Goal: Task Accomplishment & Management: Use online tool/utility

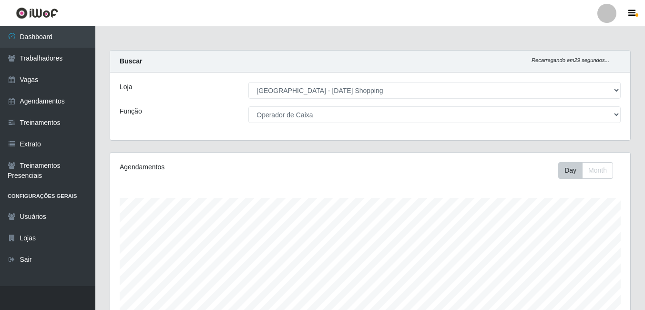
select select "471"
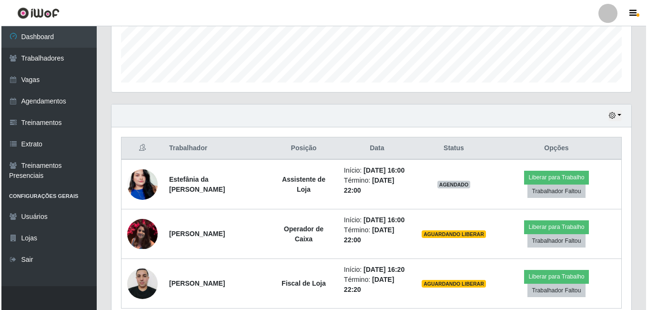
scroll to position [296, 0]
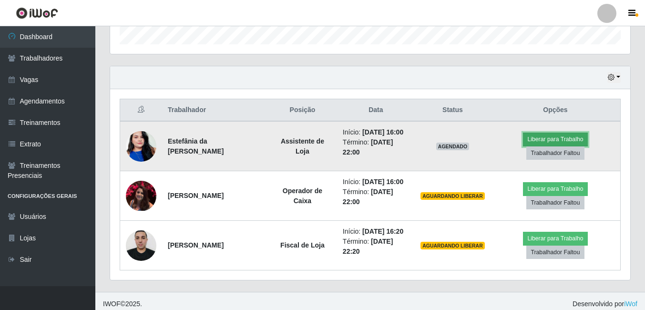
click at [550, 139] on button "Liberar para Trabalho" at bounding box center [555, 138] width 64 height 13
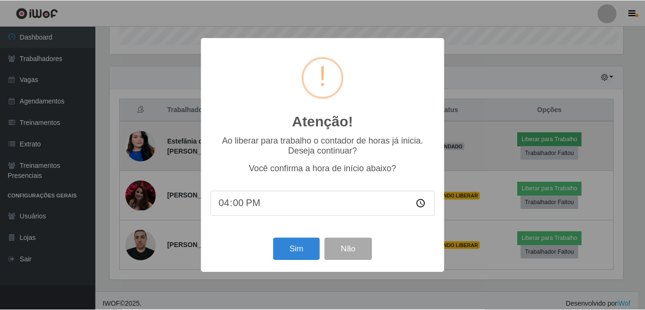
scroll to position [198, 515]
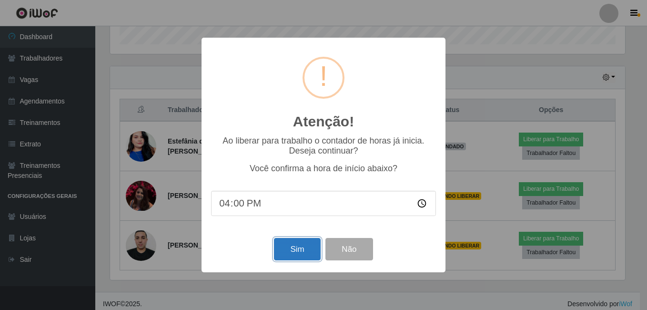
click at [292, 248] on button "Sim" at bounding box center [297, 249] width 46 height 22
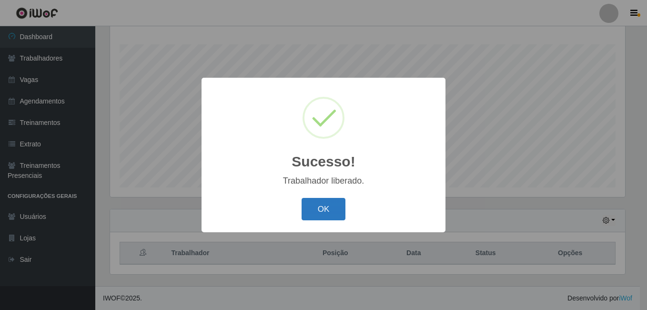
click at [325, 212] on button "OK" at bounding box center [324, 209] width 44 height 22
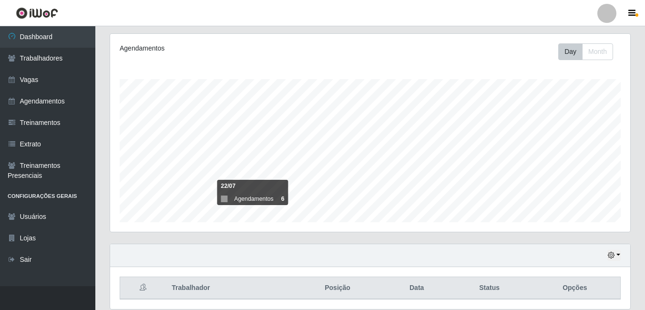
scroll to position [153, 0]
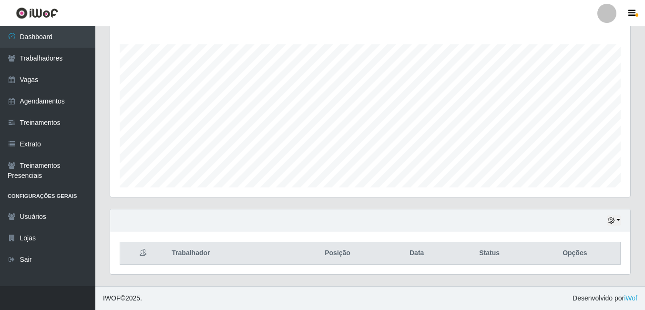
click at [144, 251] on icon at bounding box center [143, 252] width 7 height 7
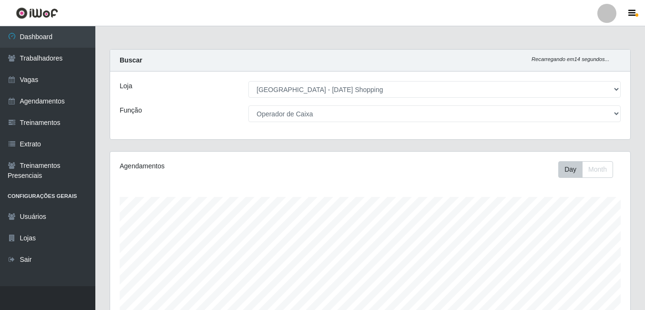
scroll to position [0, 0]
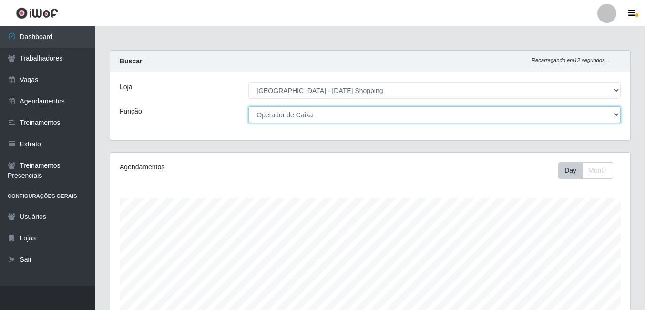
click at [615, 113] on select "[Selecione...] ASG ASG + ASG ++ Assistente de [PERSON_NAME] Assistente de [PERS…" at bounding box center [434, 114] width 372 height 17
select select "[Selecione...]"
click at [248, 106] on select "[Selecione...] ASG ASG + ASG ++ Assistente de [PERSON_NAME] Assistente de [PERS…" at bounding box center [434, 114] width 372 height 17
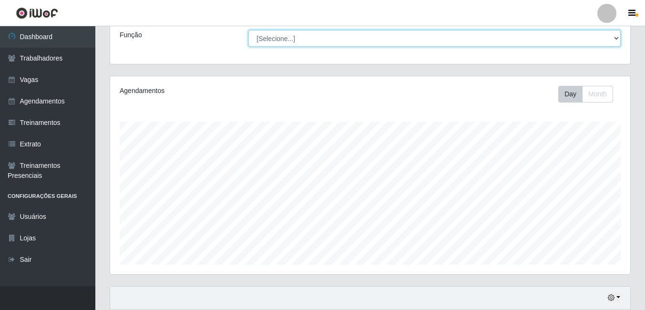
scroll to position [153, 0]
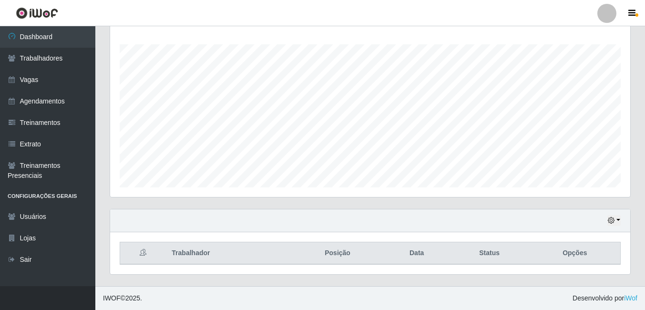
click at [142, 256] on th at bounding box center [143, 253] width 46 height 22
click at [142, 257] on th at bounding box center [143, 253] width 46 height 22
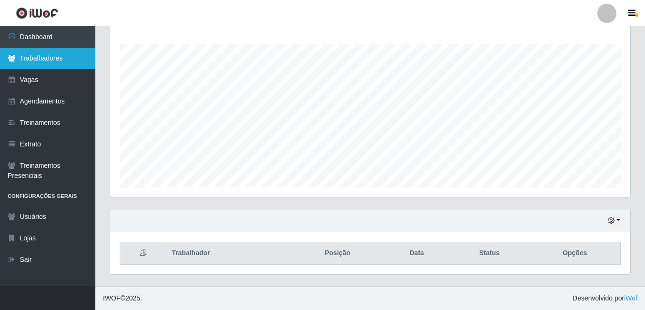
click at [56, 59] on link "Trabalhadores" at bounding box center [47, 58] width 95 height 21
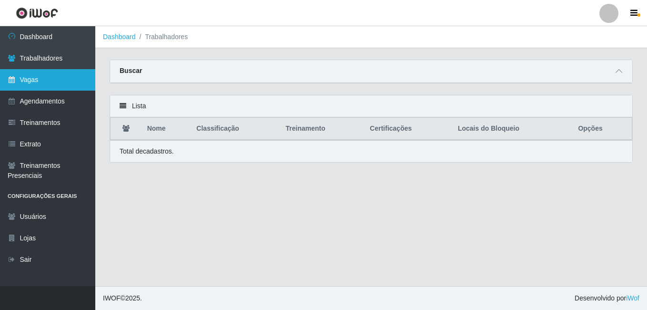
click at [52, 74] on link "Vagas" at bounding box center [47, 79] width 95 height 21
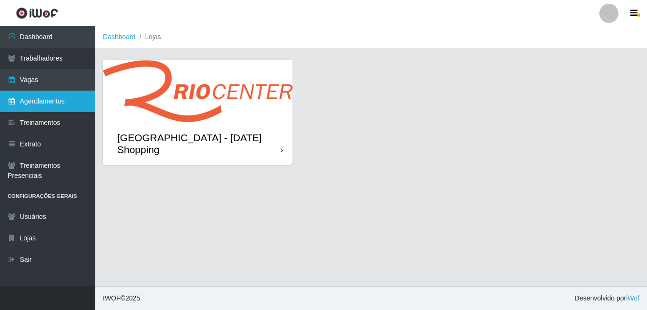
click at [53, 101] on link "Agendamentos" at bounding box center [47, 101] width 95 height 21
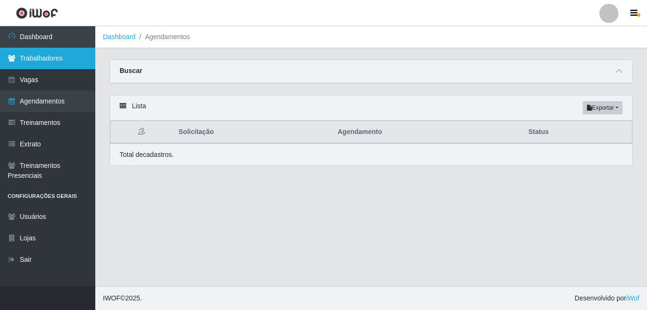
click at [60, 54] on link "Trabalhadores" at bounding box center [47, 58] width 95 height 21
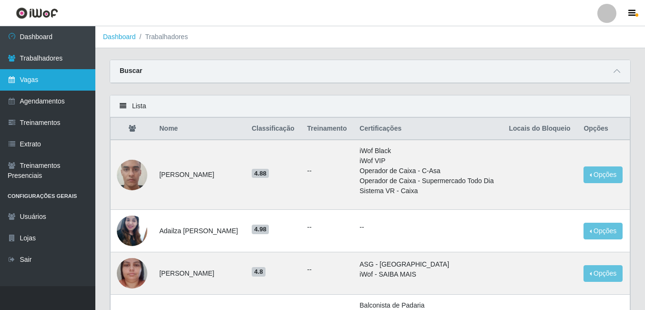
click at [16, 78] on link "Vagas" at bounding box center [47, 79] width 95 height 21
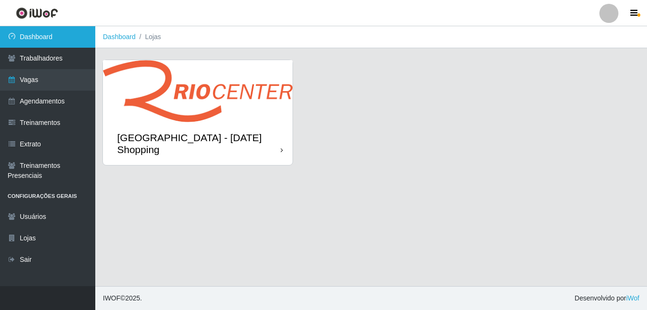
click at [47, 35] on link "Dashboard" at bounding box center [47, 36] width 95 height 21
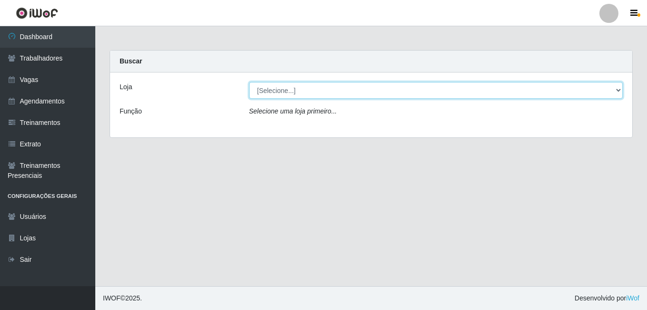
click at [617, 92] on select "[Selecione...] [GEOGRAPHIC_DATA] - [DATE][GEOGRAPHIC_DATA]" at bounding box center [436, 90] width 374 height 17
select select "471"
click at [249, 82] on select "[Selecione...] [GEOGRAPHIC_DATA] - [DATE][GEOGRAPHIC_DATA]" at bounding box center [436, 90] width 374 height 17
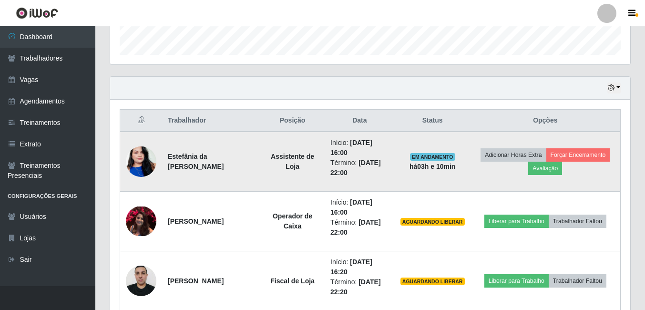
scroll to position [153, 0]
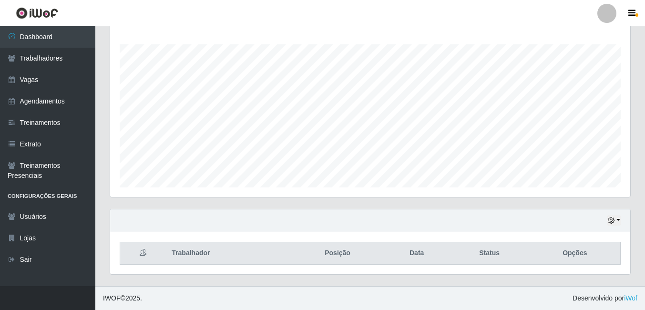
click at [142, 254] on icon at bounding box center [143, 252] width 7 height 7
click at [192, 253] on th "Trabalhador" at bounding box center [228, 253] width 125 height 22
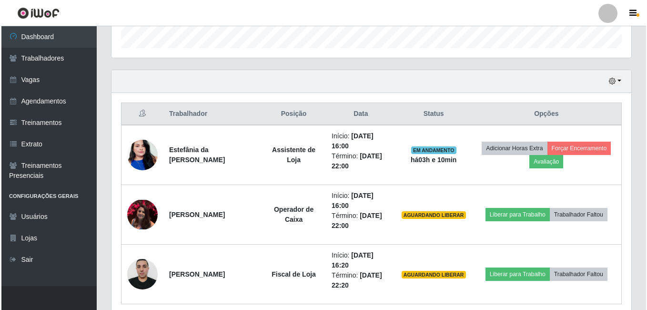
scroll to position [332, 0]
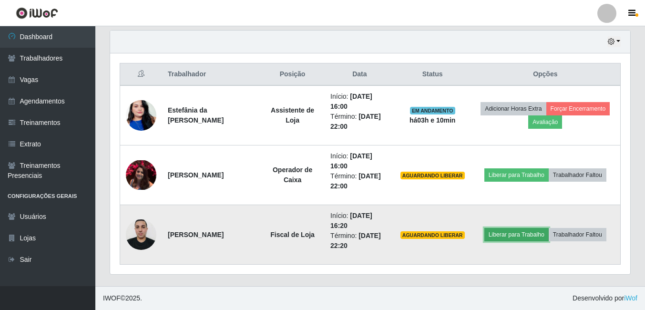
click at [528, 233] on button "Liberar para Trabalho" at bounding box center [516, 234] width 64 height 13
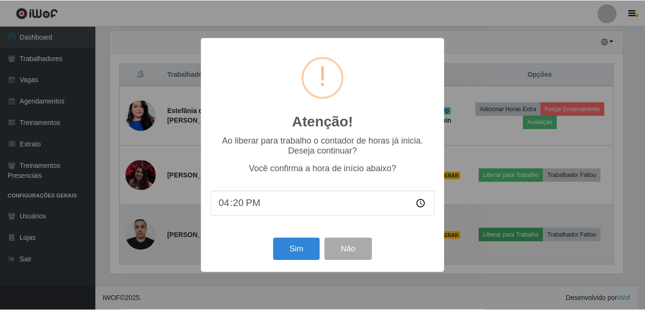
scroll to position [198, 515]
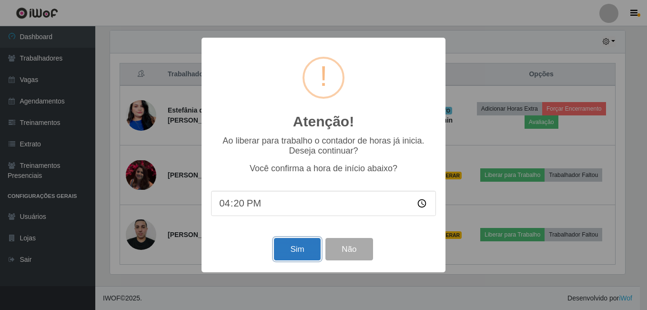
click at [298, 249] on button "Sim" at bounding box center [297, 249] width 46 height 22
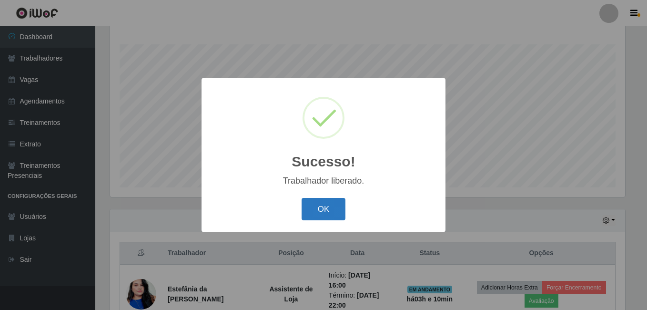
click at [323, 210] on button "OK" at bounding box center [324, 209] width 44 height 22
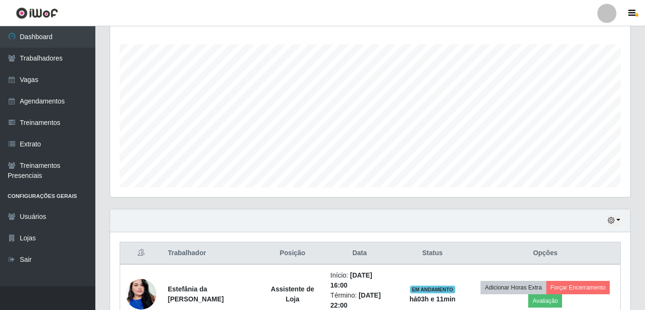
scroll to position [332, 0]
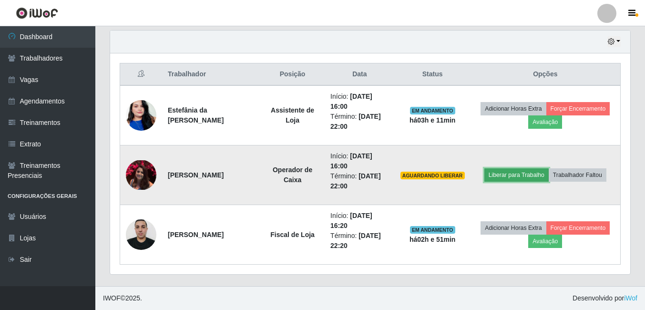
click at [524, 174] on button "Liberar para Trabalho" at bounding box center [516, 174] width 64 height 13
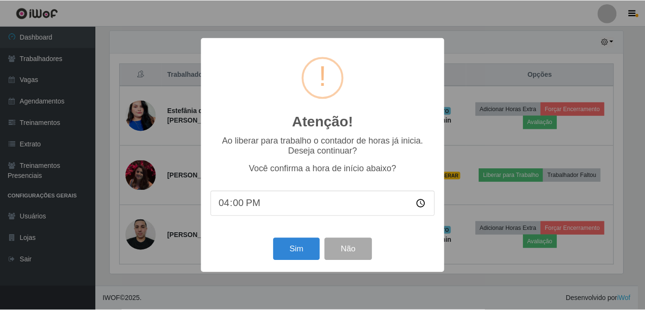
scroll to position [153, 0]
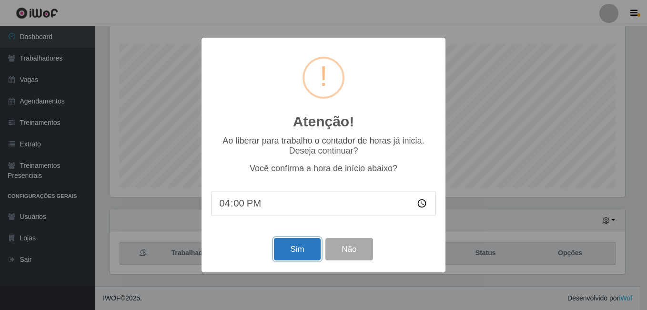
click at [302, 243] on button "Sim" at bounding box center [297, 249] width 46 height 22
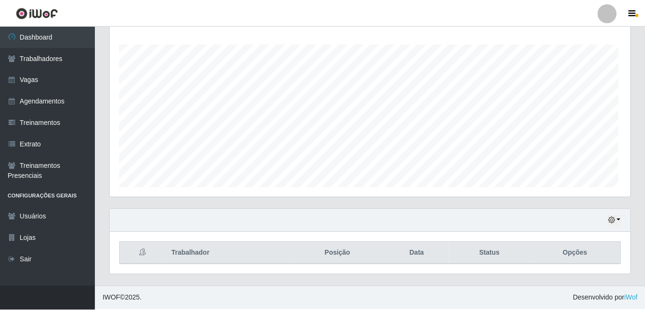
scroll to position [198, 515]
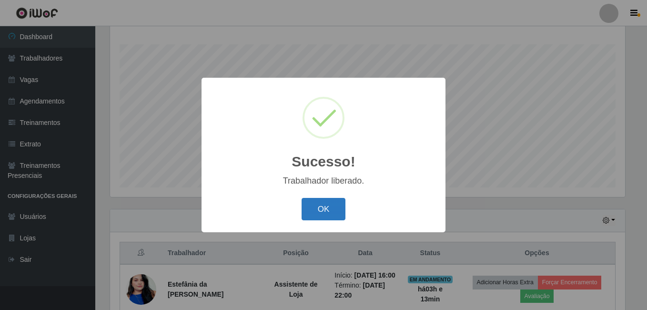
click at [327, 206] on button "OK" at bounding box center [324, 209] width 44 height 22
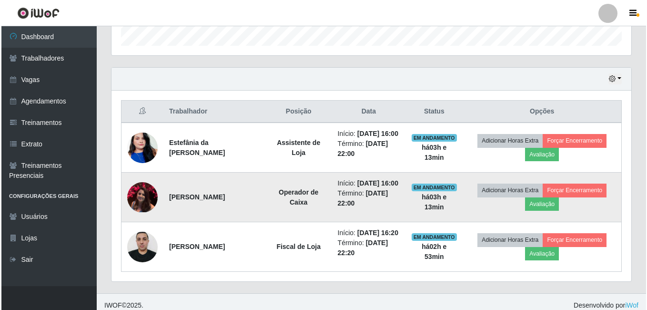
scroll to position [302, 0]
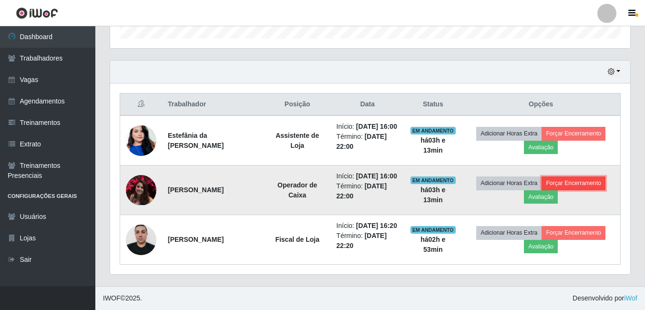
click at [587, 184] on button "Forçar Encerramento" at bounding box center [573, 182] width 64 height 13
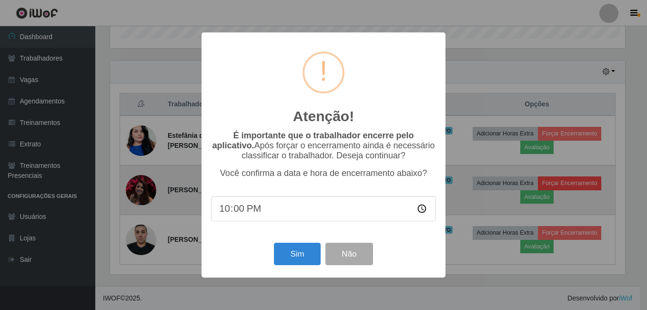
scroll to position [198, 515]
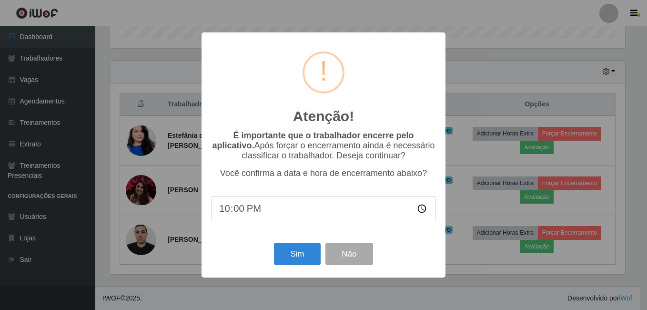
click at [421, 210] on input "22:00" at bounding box center [323, 208] width 225 height 25
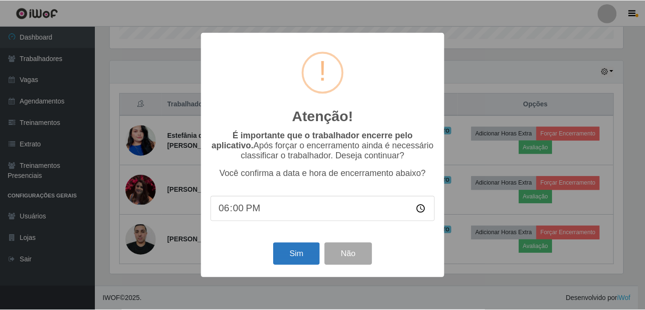
scroll to position [153, 0]
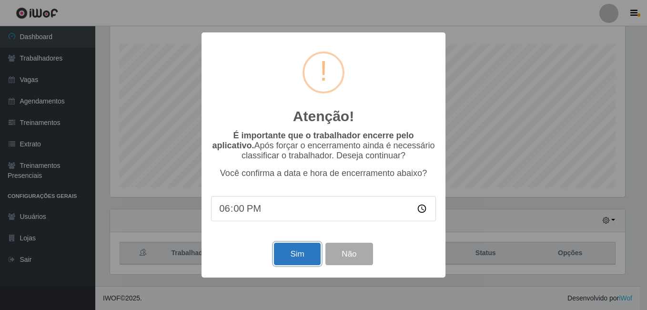
type input "18:00"
click at [299, 255] on button "Sim" at bounding box center [297, 253] width 46 height 22
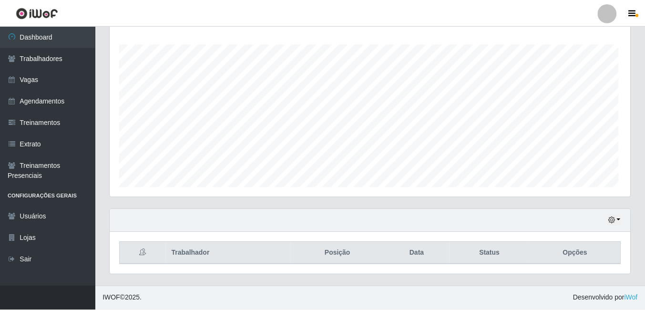
scroll to position [198, 515]
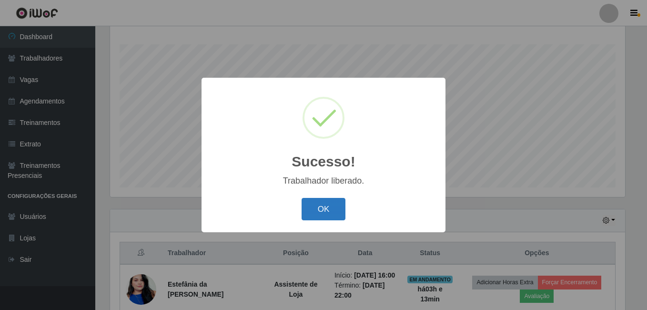
click at [322, 214] on button "OK" at bounding box center [324, 209] width 44 height 22
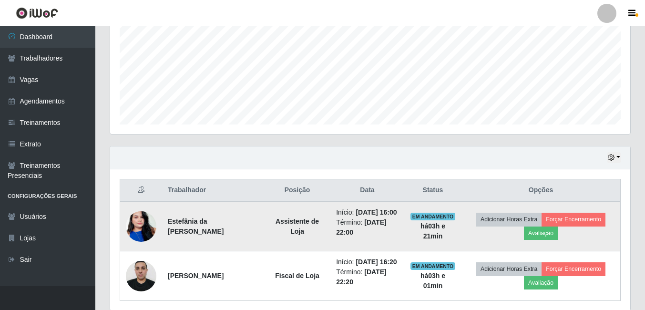
scroll to position [253, 0]
